Goal: Task Accomplishment & Management: Use online tool/utility

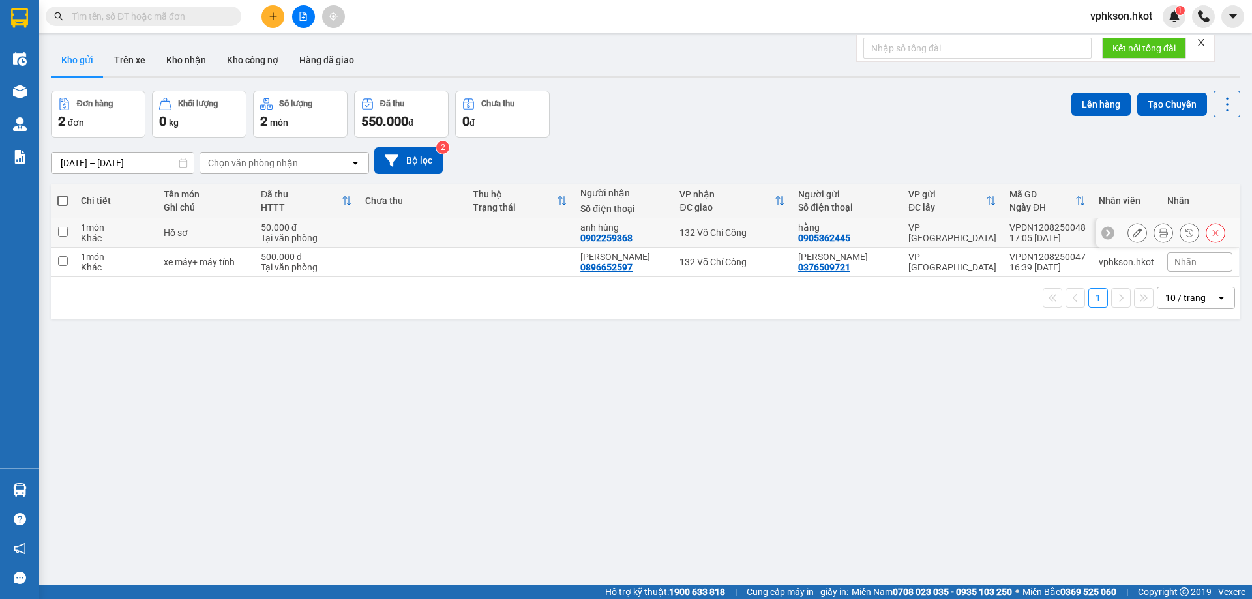
click at [63, 233] on input "checkbox" at bounding box center [63, 232] width 10 height 10
checkbox input "true"
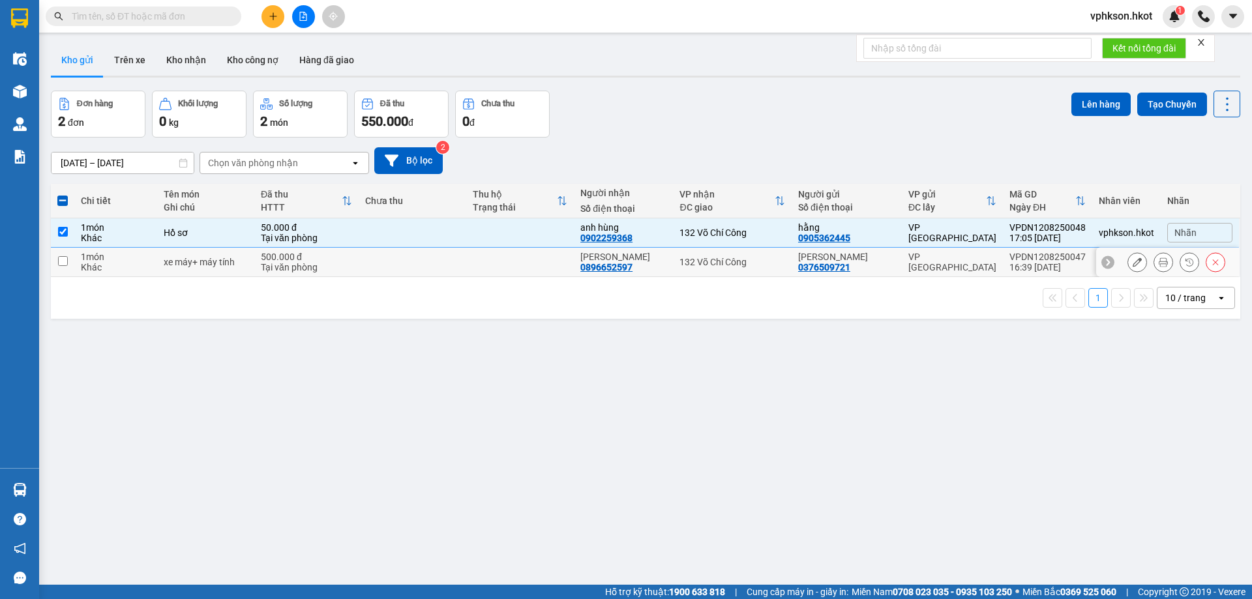
click at [60, 261] on input "checkbox" at bounding box center [63, 261] width 10 height 10
checkbox input "true"
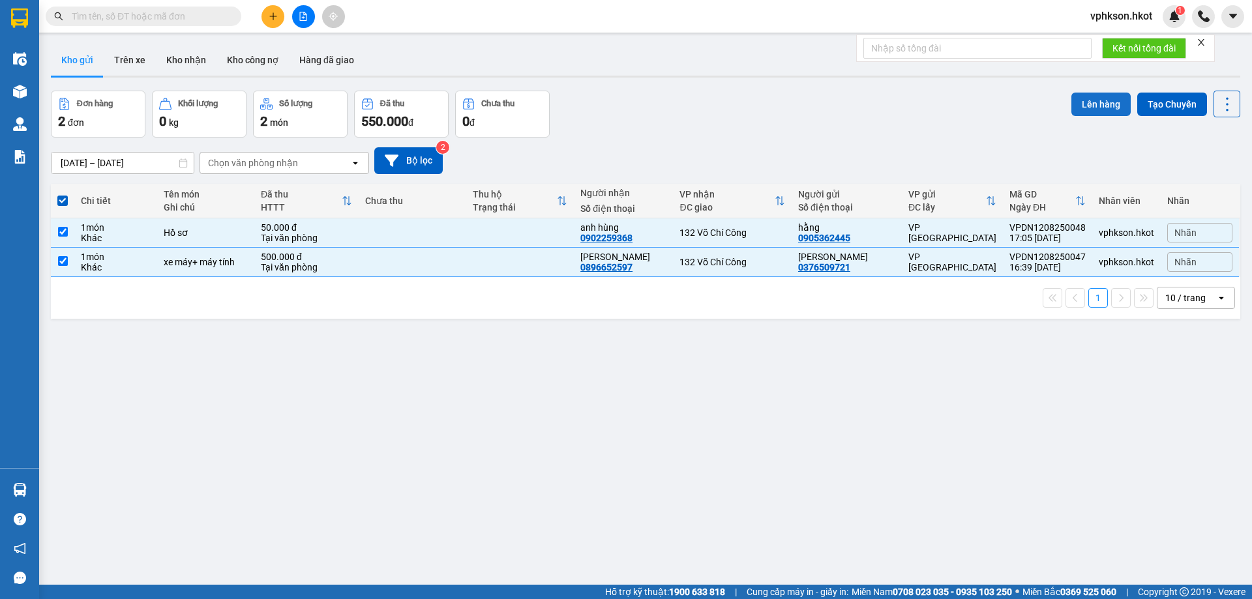
click at [1091, 109] on button "Lên hàng" at bounding box center [1100, 104] width 59 height 23
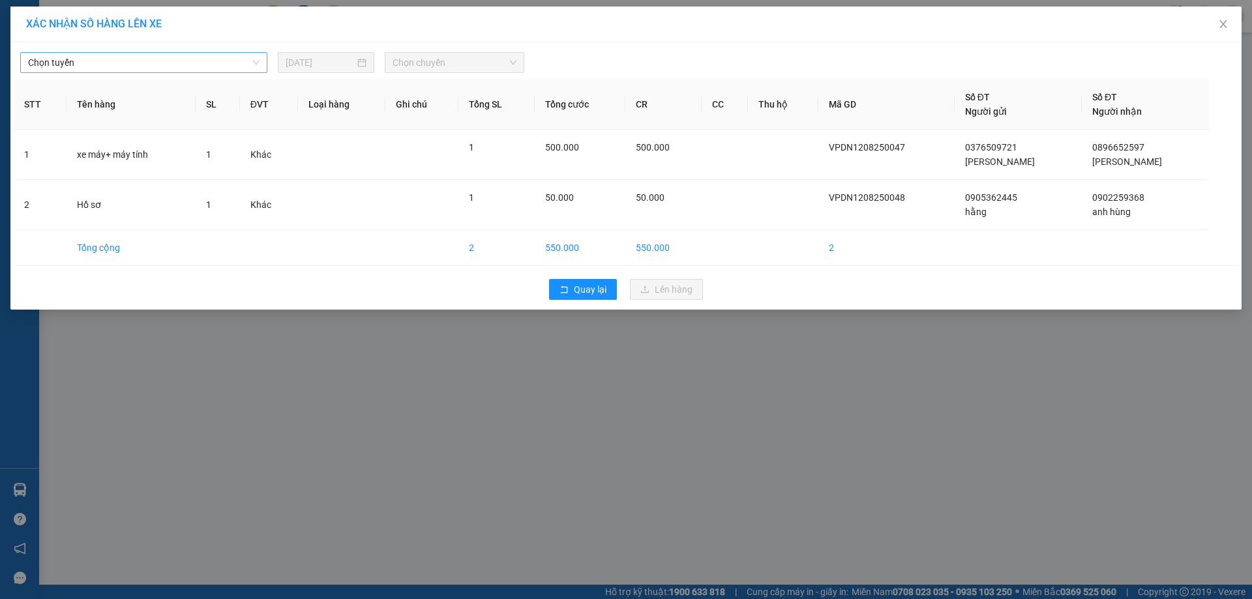
click at [124, 59] on span "Chọn tuyến" at bounding box center [143, 63] width 231 height 20
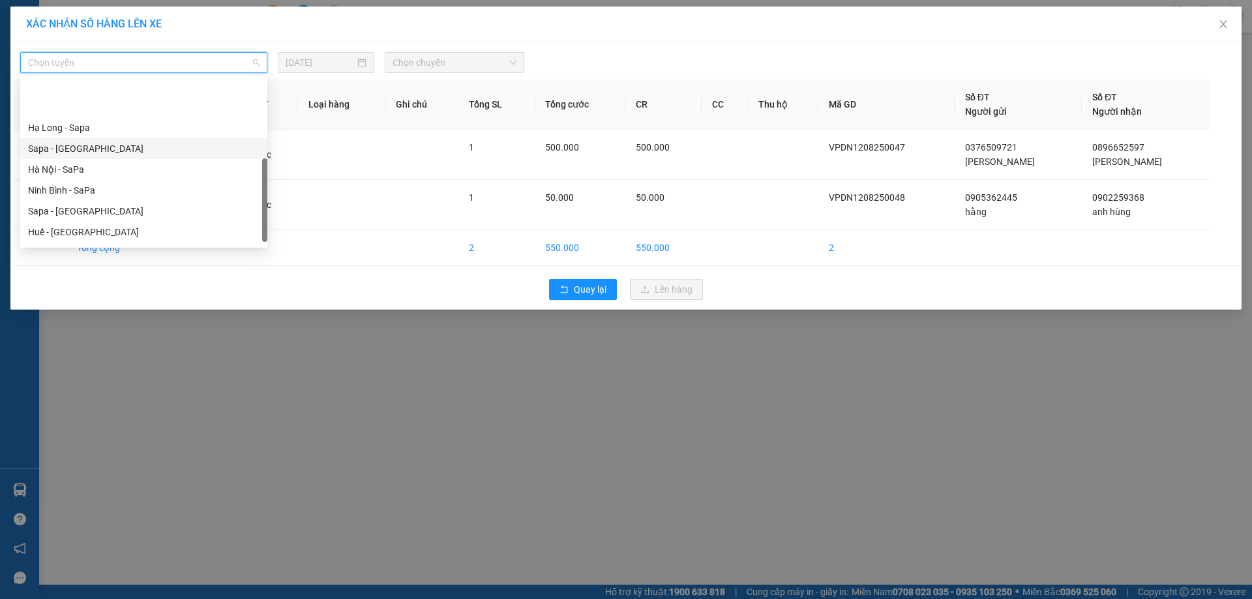
scroll to position [120, 0]
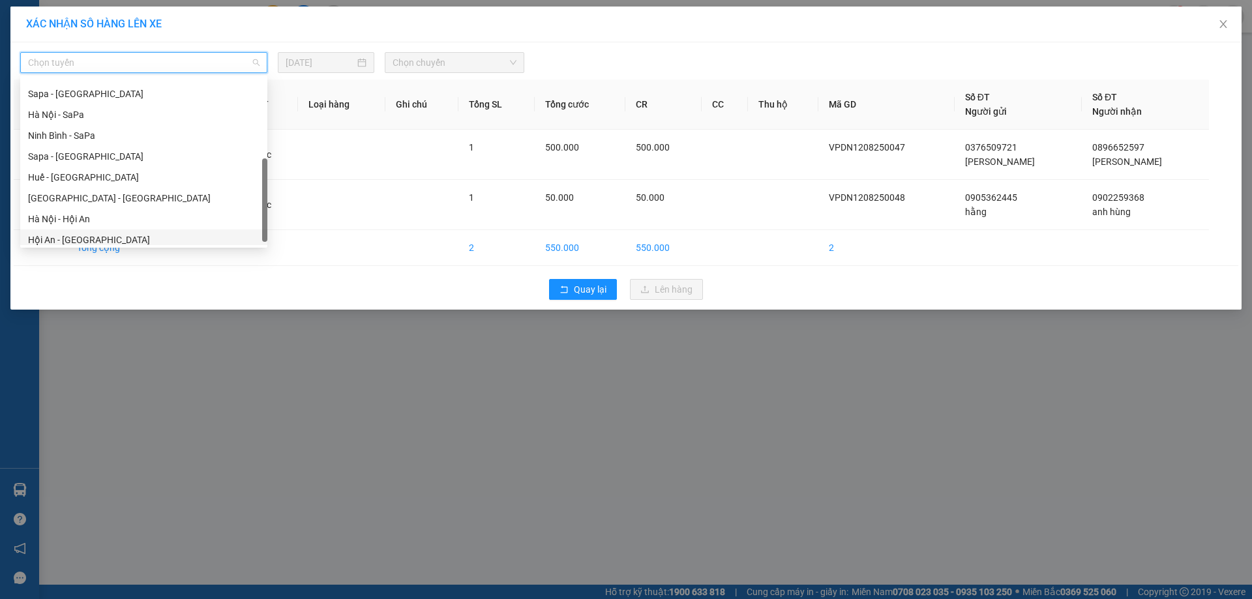
click at [101, 237] on div "Hội An - [GEOGRAPHIC_DATA]" at bounding box center [143, 240] width 231 height 14
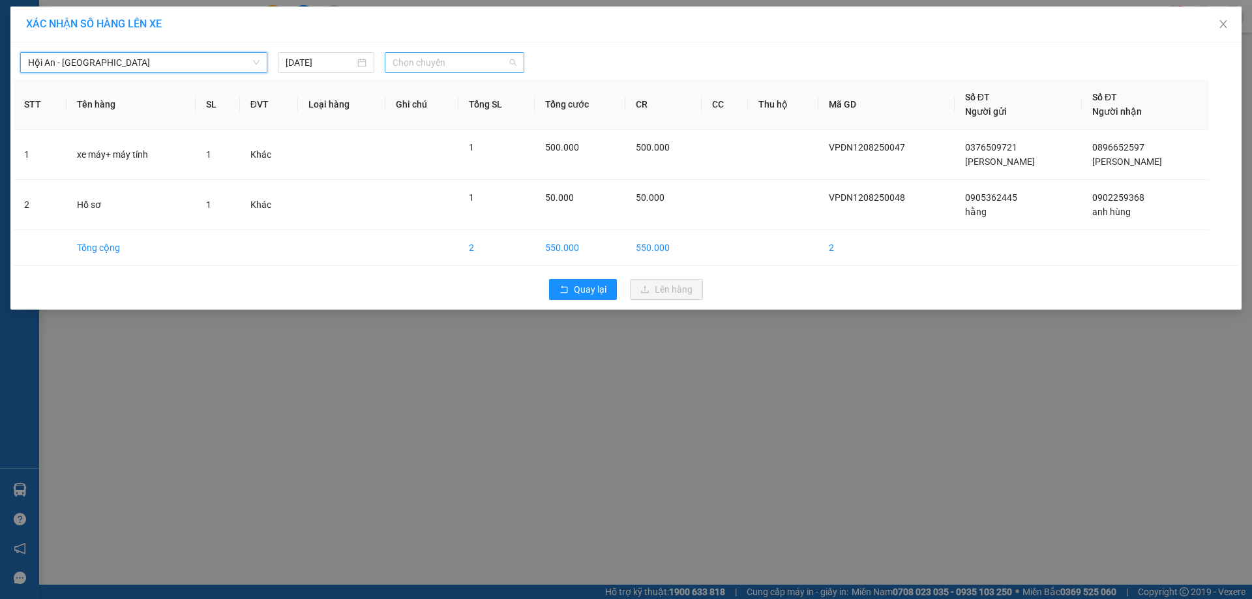
click at [444, 61] on span "Chọn chuyến" at bounding box center [454, 63] width 124 height 20
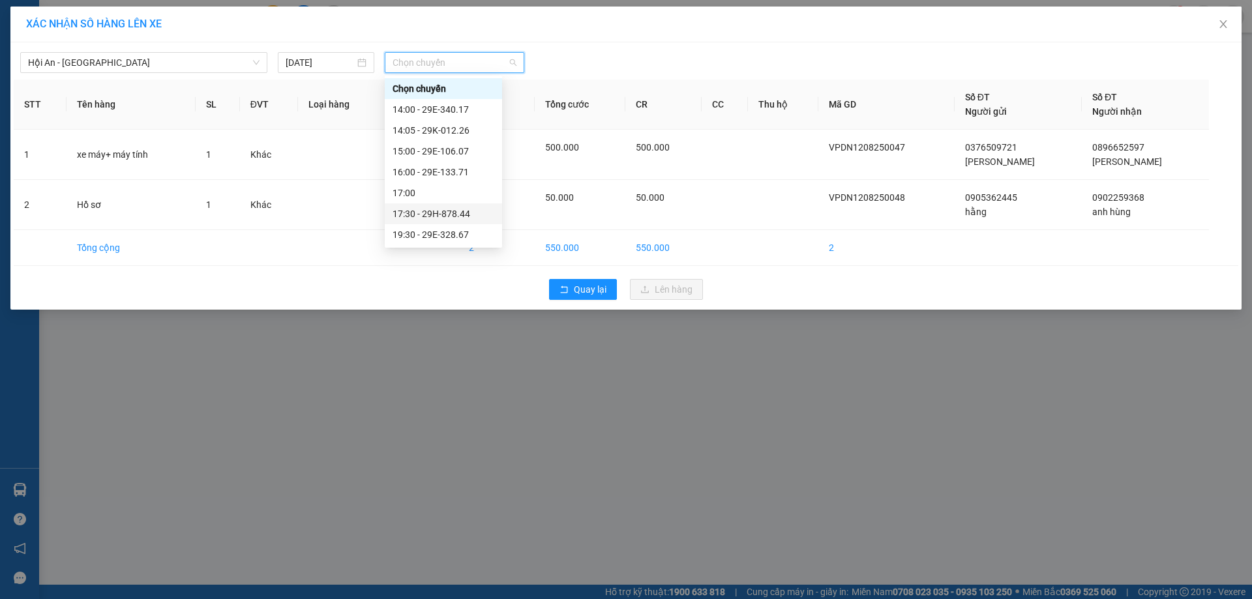
click at [464, 210] on div "17:30 - 29H-878.44" at bounding box center [443, 214] width 102 height 14
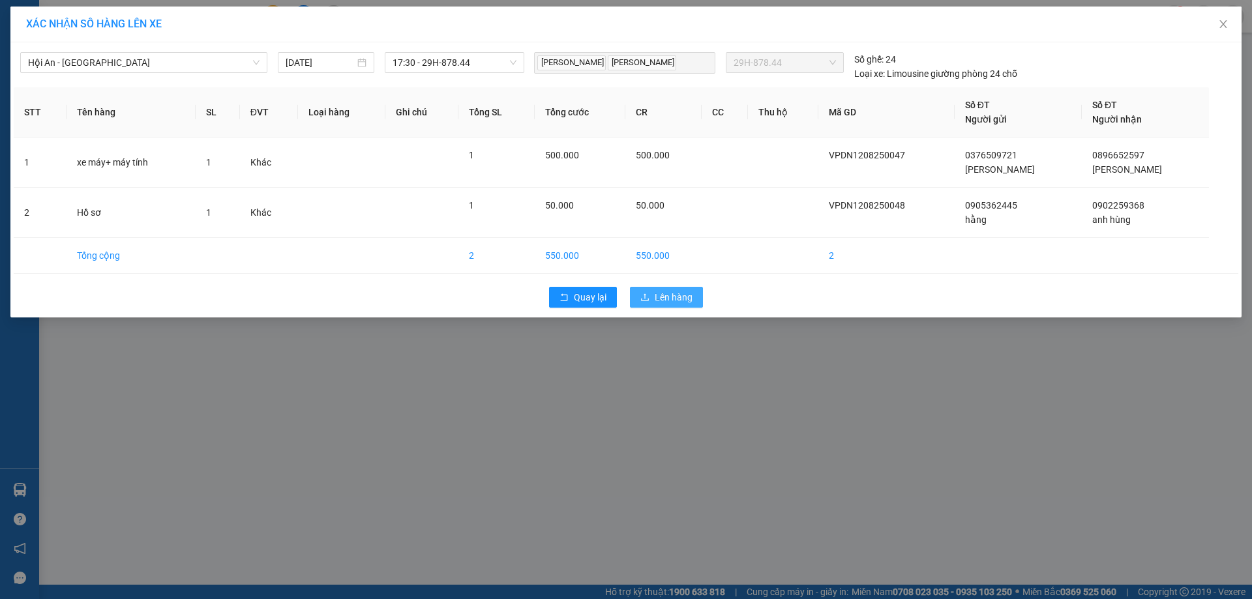
click at [671, 293] on span "Lên hàng" at bounding box center [673, 297] width 38 height 14
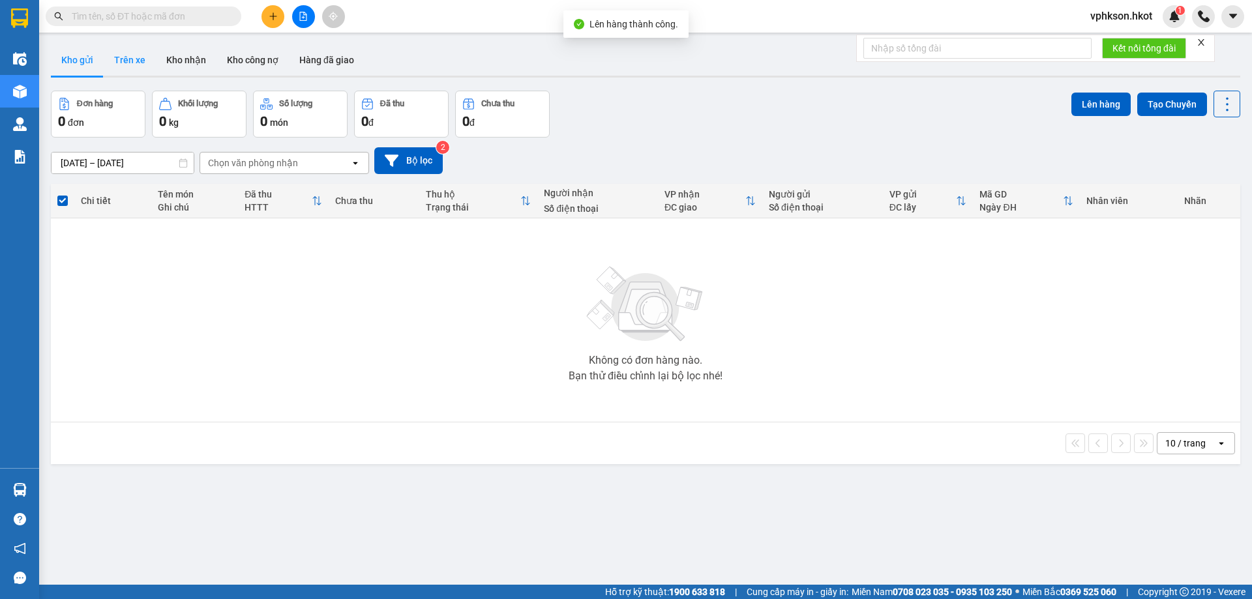
click at [130, 67] on button "Trên xe" at bounding box center [130, 59] width 52 height 31
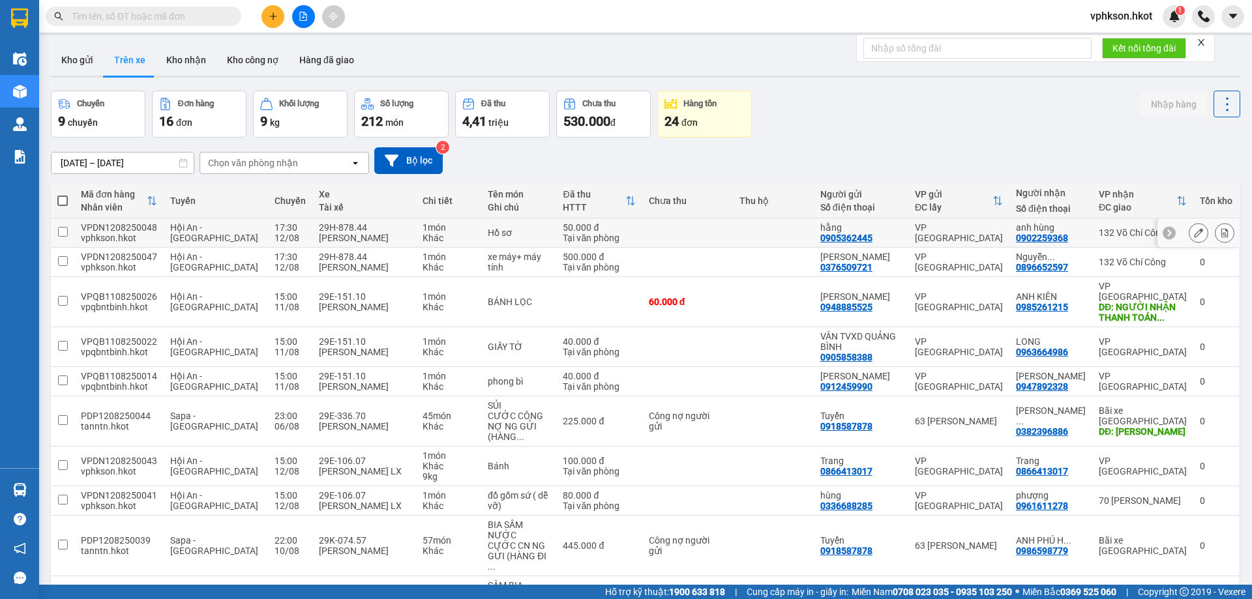
click at [62, 233] on input "checkbox" at bounding box center [63, 232] width 10 height 10
checkbox input "true"
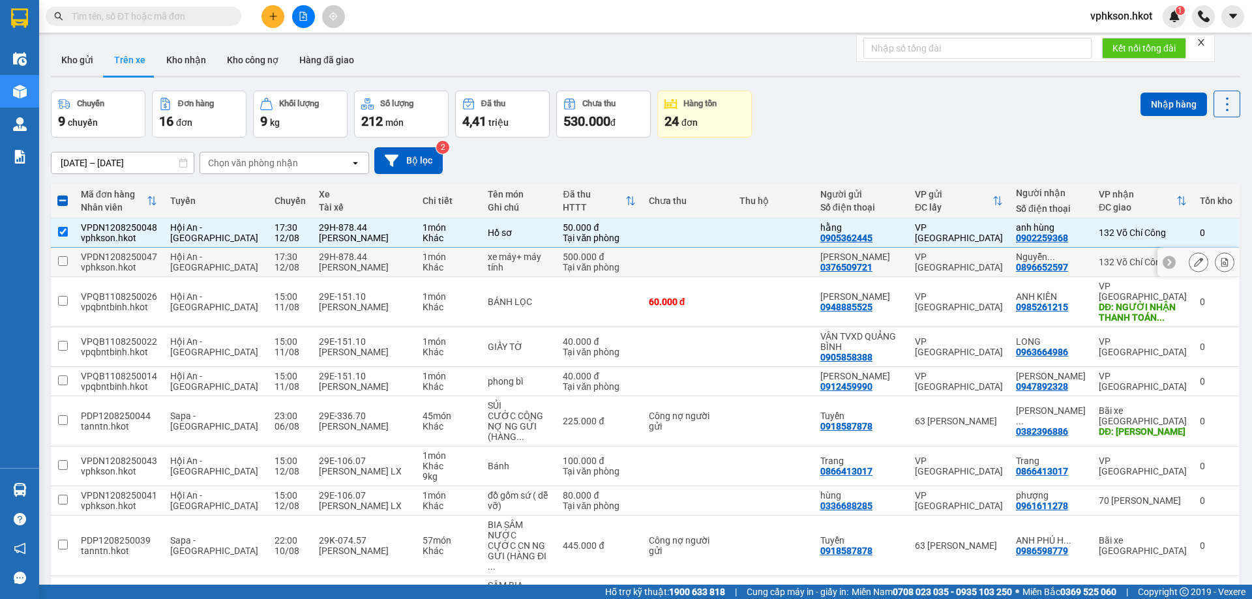
click at [61, 260] on td at bounding box center [62, 262] width 23 height 29
checkbox input "true"
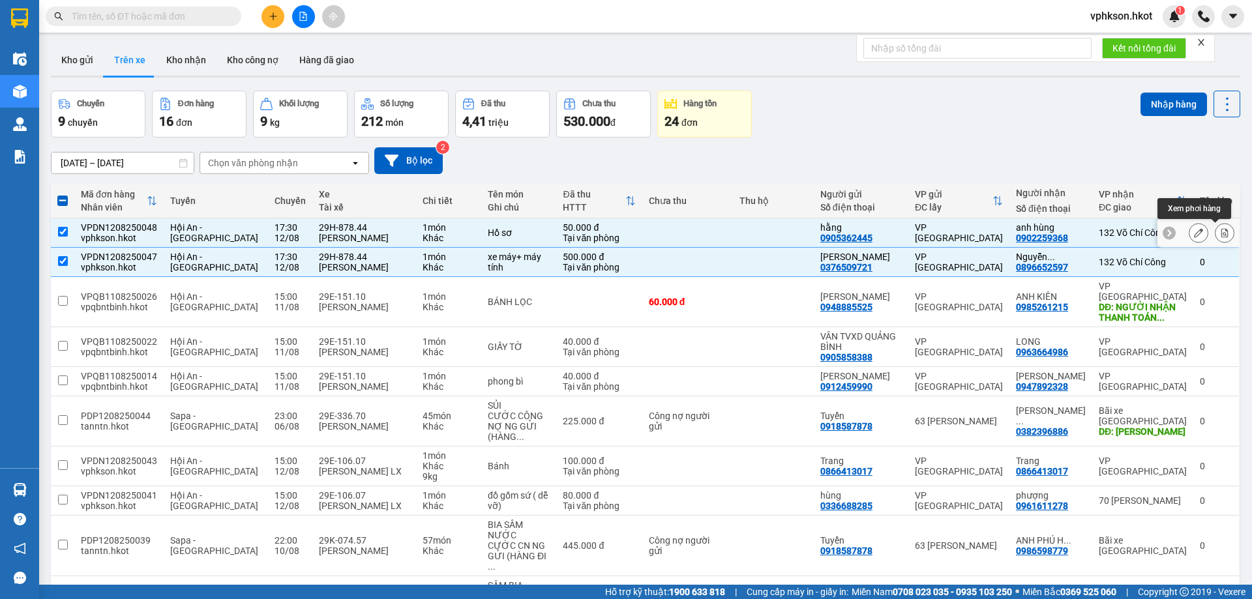
click at [1215, 231] on button at bounding box center [1224, 233] width 18 height 23
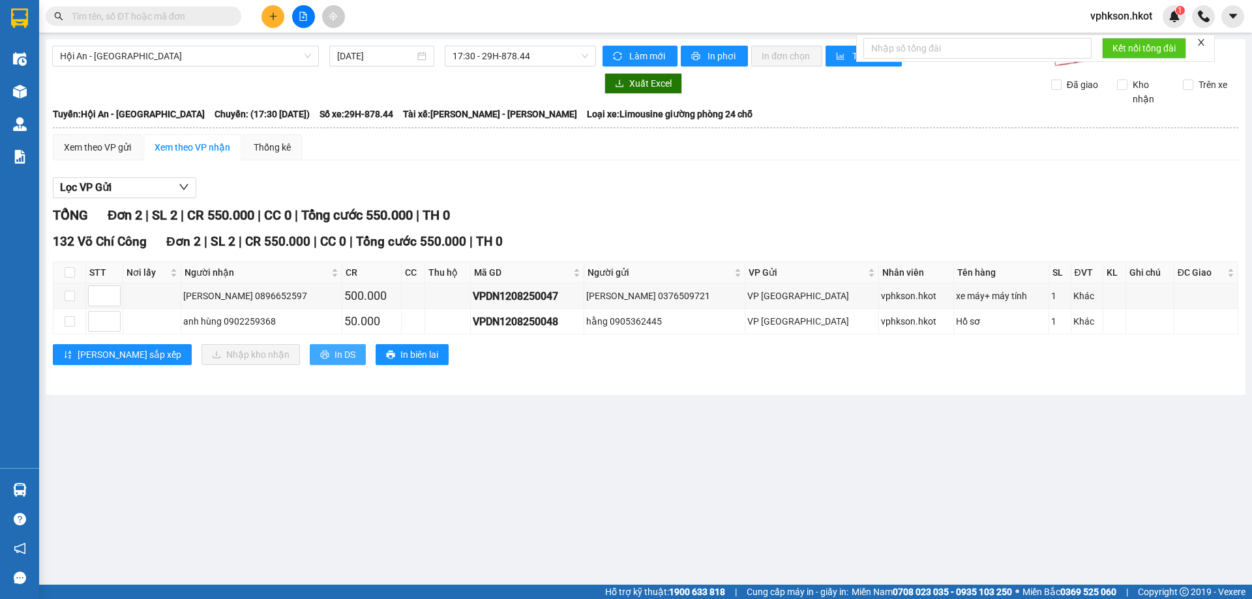
click at [334, 353] on span "In DS" at bounding box center [344, 354] width 21 height 14
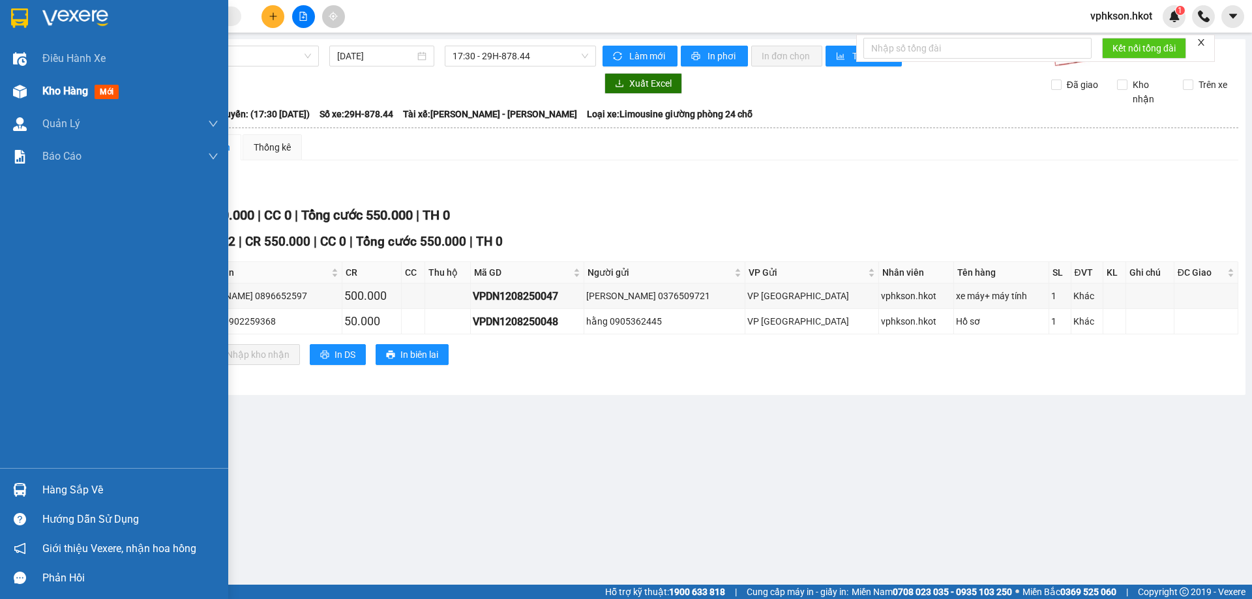
click at [80, 97] on span "Kho hàng" at bounding box center [65, 91] width 46 height 12
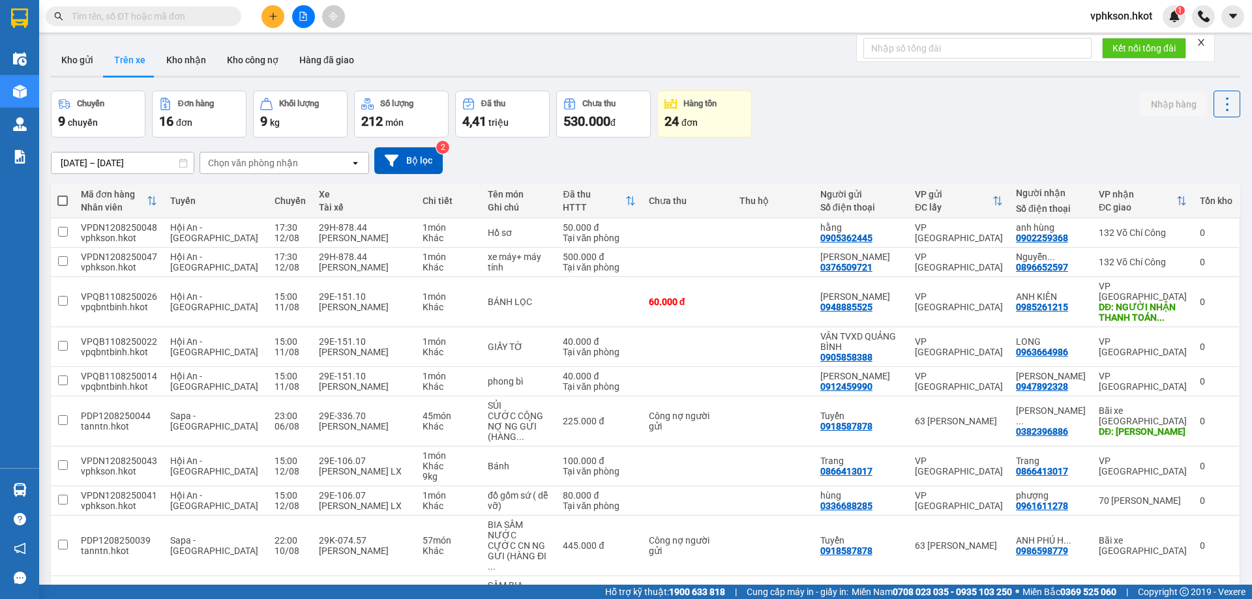
click at [941, 98] on div "Chuyến 9 chuyến Đơn hàng 16 đơn Khối lượng 9 kg Số lượng 212 món Đã thu 4,41 tr…" at bounding box center [645, 114] width 1189 height 47
click at [190, 64] on button "Kho nhận" at bounding box center [186, 59] width 61 height 31
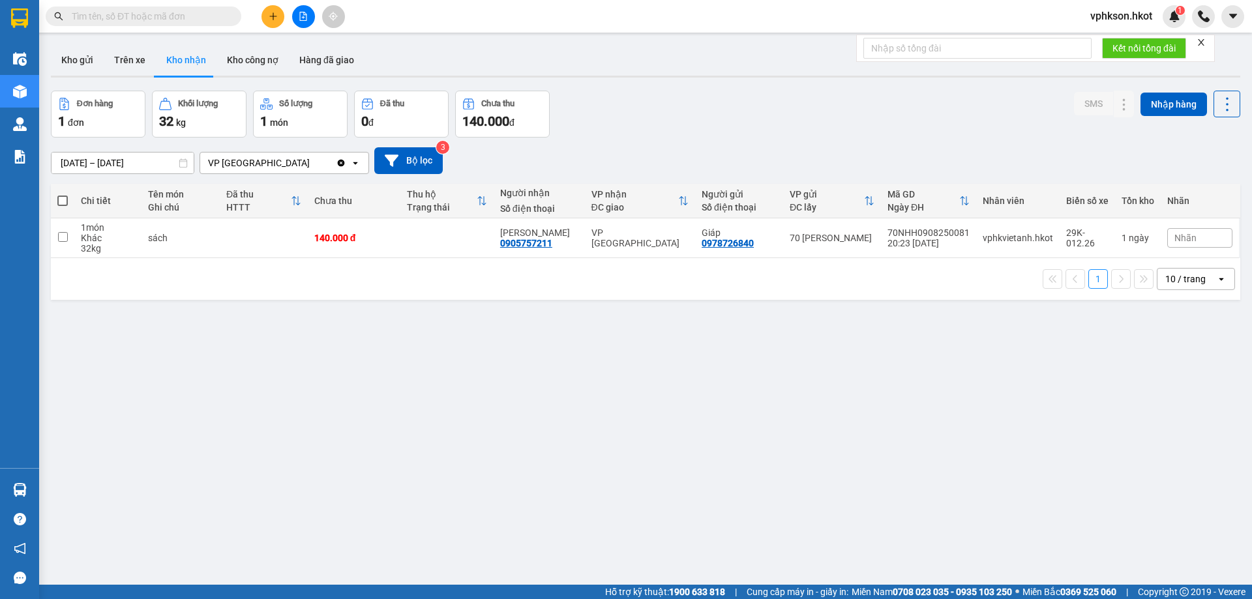
click at [917, 460] on div "ver 1.8.137 Kho gửi Trên xe Kho nhận Kho công nợ Hàng đã giao Đơn hàng 1 đơn Kh…" at bounding box center [645, 338] width 1199 height 599
click at [660, 73] on div "Kho gửi Trên xe Kho nhận Kho công nợ Hàng đã giao" at bounding box center [645, 61] width 1189 height 35
click at [139, 63] on button "Trên xe" at bounding box center [130, 59] width 52 height 31
type input "[DATE] – [DATE]"
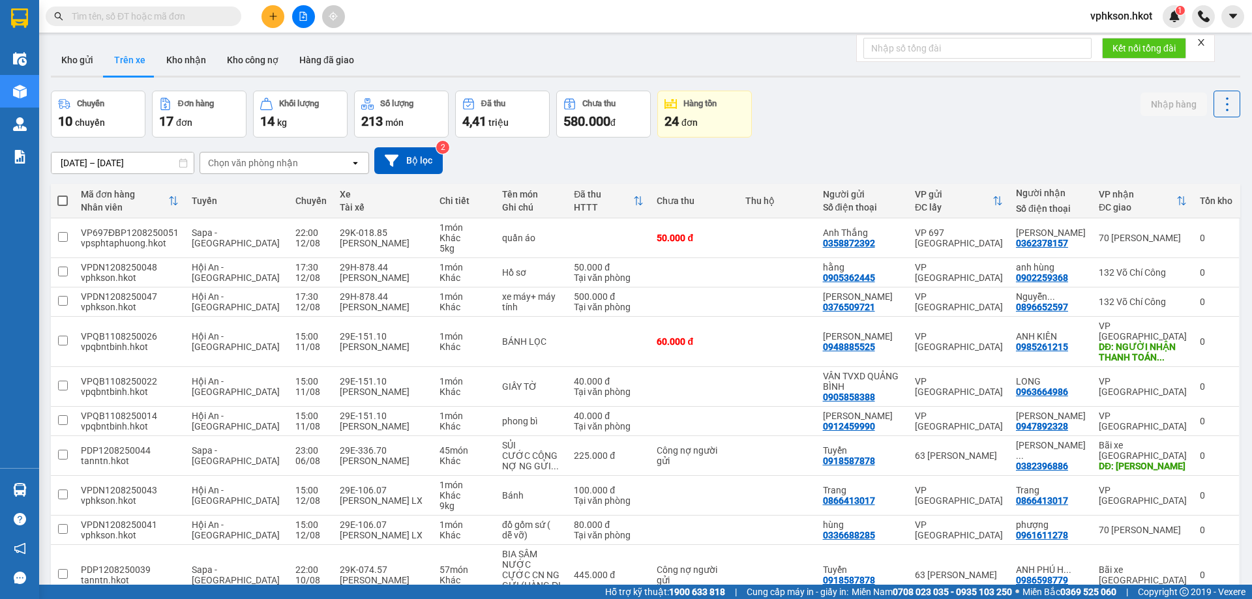
click at [261, 164] on div "Chọn văn phòng nhận" at bounding box center [253, 162] width 90 height 13
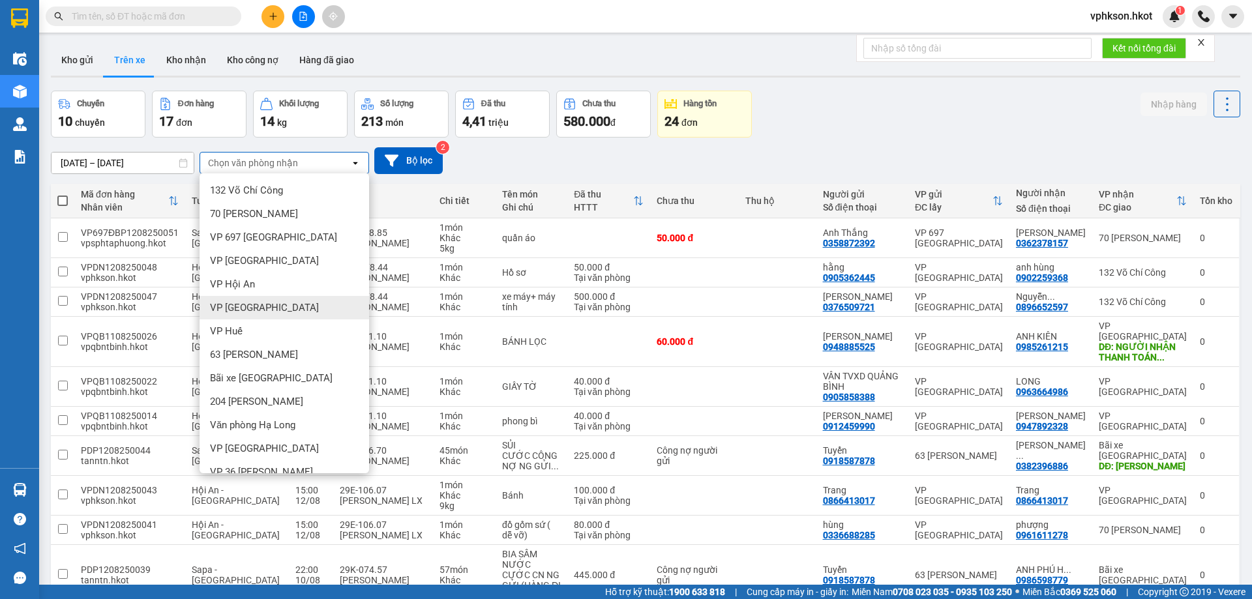
click at [262, 301] on div "VP [GEOGRAPHIC_DATA]" at bounding box center [283, 307] width 169 height 23
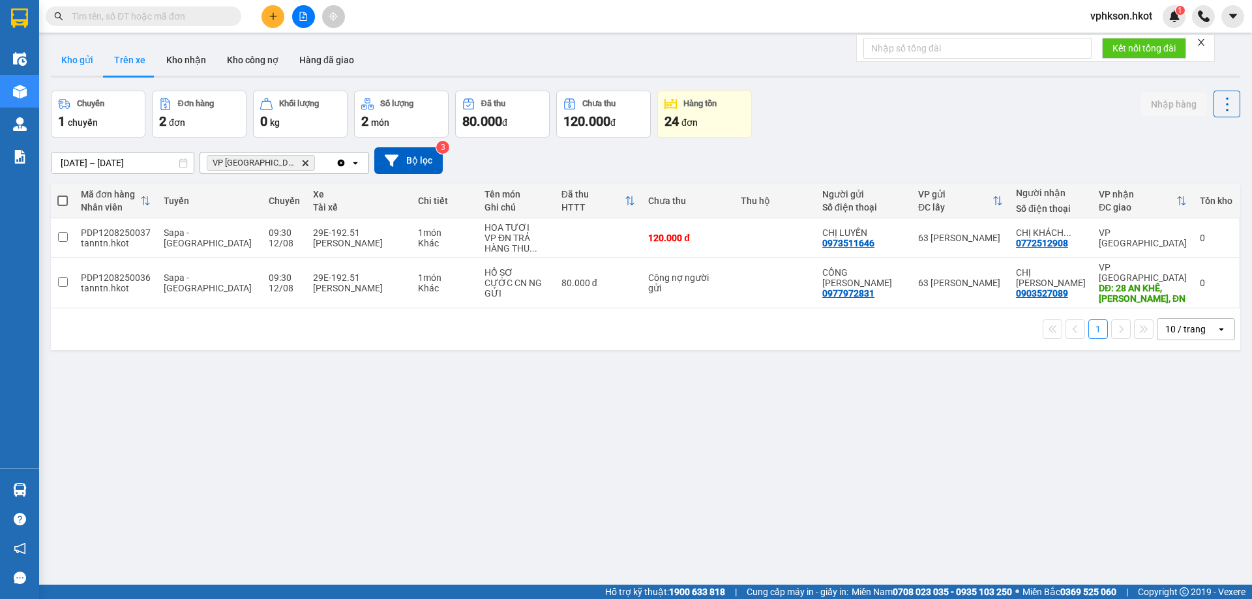
click at [72, 64] on button "Kho gửi" at bounding box center [77, 59] width 53 height 31
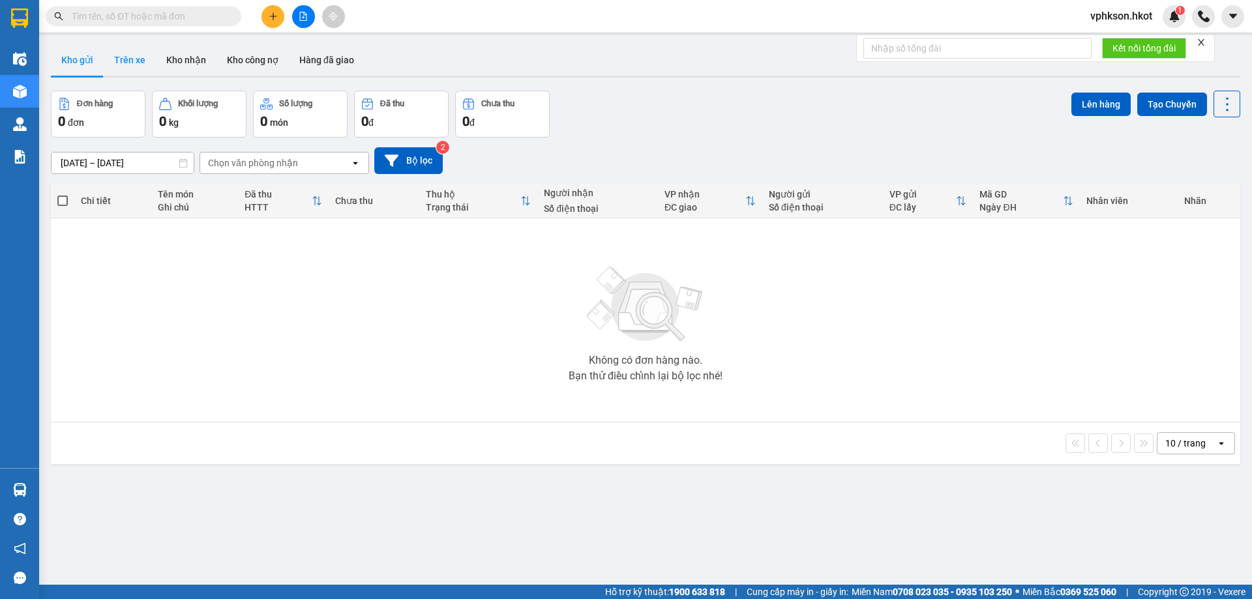
click at [117, 57] on button "Trên xe" at bounding box center [130, 59] width 52 height 31
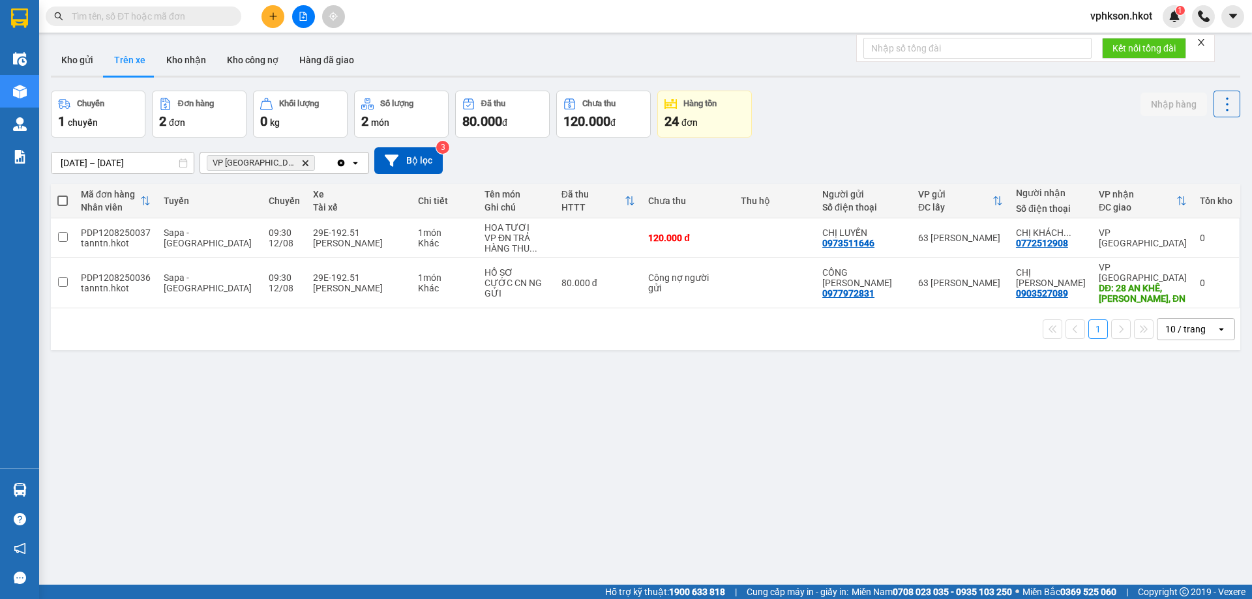
click at [301, 160] on icon "Delete" at bounding box center [305, 163] width 8 height 8
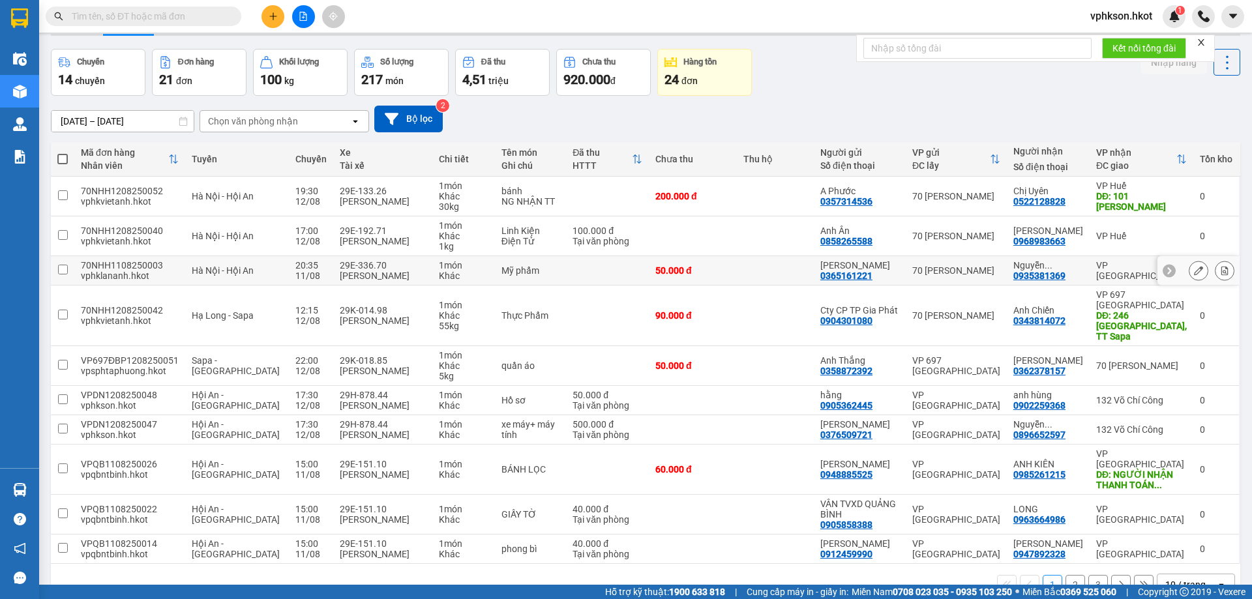
scroll to position [64, 0]
